Goal: Find contact information: Find contact information

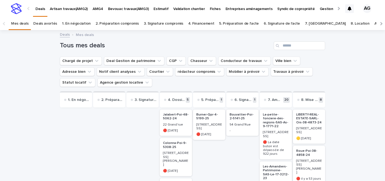
click at [292, 46] on input "Search" at bounding box center [299, 45] width 51 height 9
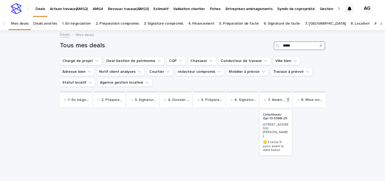
type input "*****"
click at [278, 124] on p "[STREET_ADDRESS][PERSON_NAME]" at bounding box center [276, 131] width 26 height 16
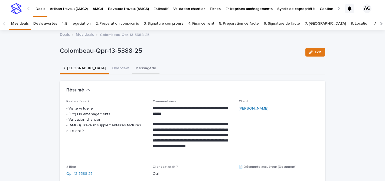
click at [132, 67] on button "Messagerie" at bounding box center [145, 68] width 27 height 11
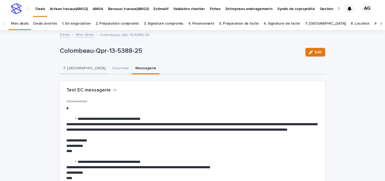
click at [74, 69] on button "7. [GEOGRAPHIC_DATA]" at bounding box center [84, 68] width 49 height 11
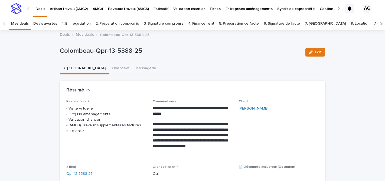
click at [249, 107] on link "[PERSON_NAME]" at bounding box center [254, 109] width 30 height 6
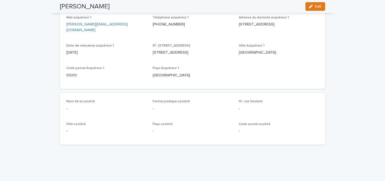
scroll to position [1042, 0]
drag, startPoint x: 115, startPoint y: 32, endPoint x: 69, endPoint y: 28, distance: 46.4
click at [69, 28] on div "[PERSON_NAME][EMAIL_ADDRESS][DOMAIN_NAME]" at bounding box center [106, 26] width 80 height 12
copy link "[PERSON_NAME][EMAIL_ADDRESS][DOMAIN_NAME]"
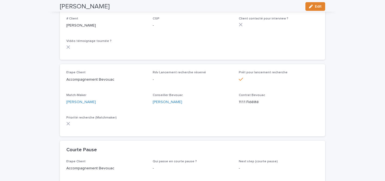
scroll to position [0, 0]
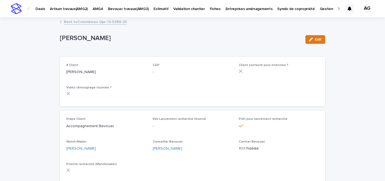
click at [99, 21] on link "Back to Colombeau-Qpr-13-5388-25" at bounding box center [95, 21] width 63 height 6
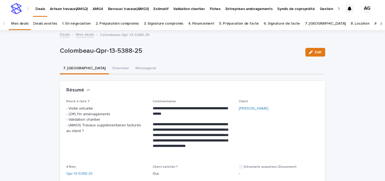
scroll to position [17, 0]
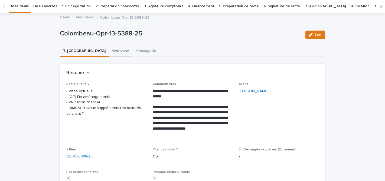
click at [109, 49] on button "Overview" at bounding box center [120, 51] width 23 height 11
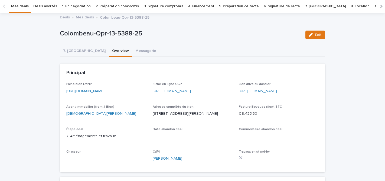
click at [98, 90] on link "[URL][DOMAIN_NAME]" at bounding box center [85, 91] width 38 height 4
